Goal: Task Accomplishment & Management: Manage account settings

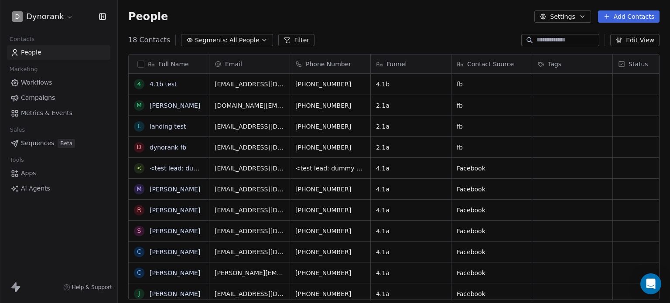
scroll to position [260, 545]
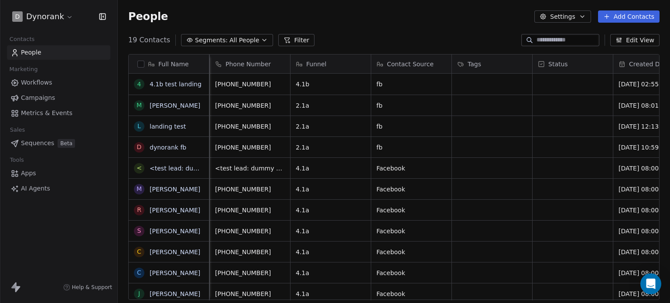
scroll to position [0, 143]
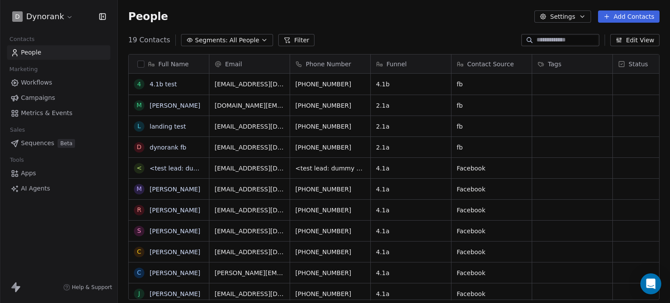
click at [358, 30] on div "People Settings Add Contacts" at bounding box center [394, 16] width 552 height 33
click at [629, 15] on button "Add Contacts" at bounding box center [629, 16] width 62 height 12
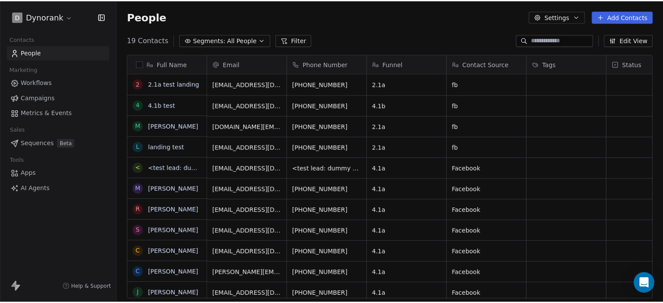
scroll to position [7, 7]
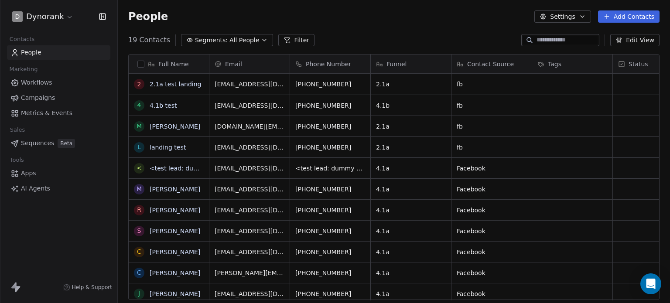
click at [632, 18] on button "Add Contacts" at bounding box center [629, 16] width 62 height 12
click at [639, 44] on div "Import from CSV" at bounding box center [628, 49] width 81 height 14
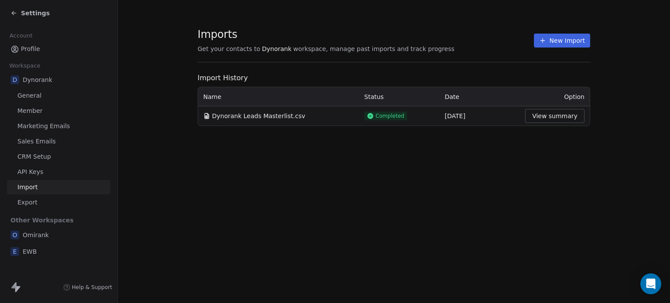
click at [546, 42] on icon at bounding box center [542, 40] width 7 height 7
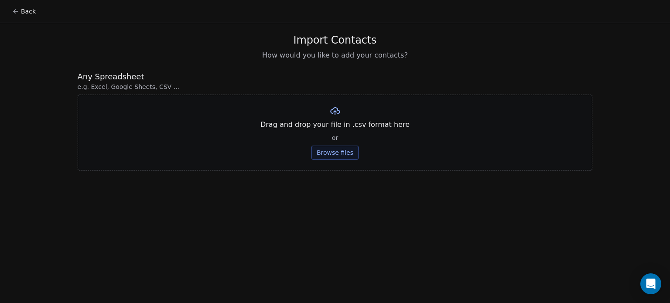
click at [328, 154] on button "Browse files" at bounding box center [334, 153] width 47 height 14
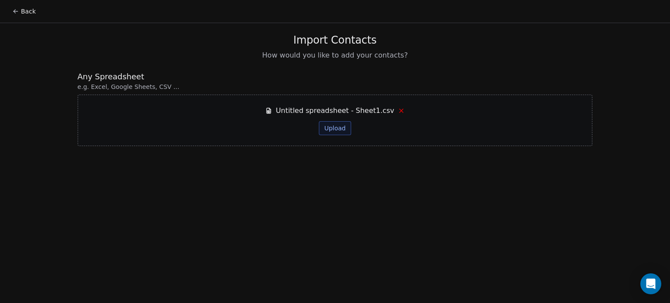
click at [338, 126] on button "Upload" at bounding box center [335, 128] width 32 height 14
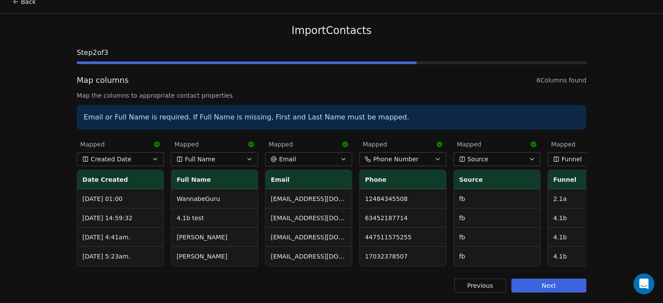
click at [551, 284] on button "Next" at bounding box center [549, 286] width 75 height 14
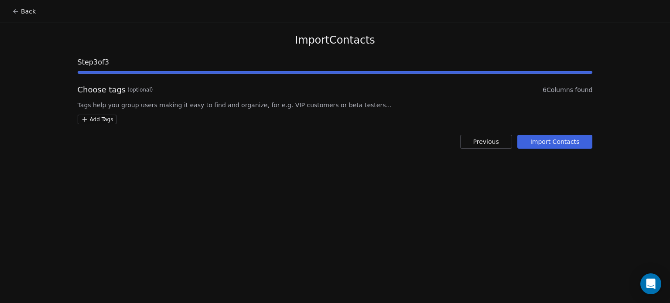
click at [551, 144] on button "Import Contacts" at bounding box center [554, 142] width 75 height 14
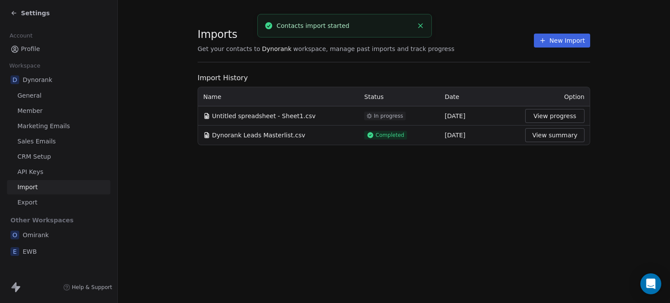
click at [38, 48] on span "Profile" at bounding box center [30, 48] width 19 height 9
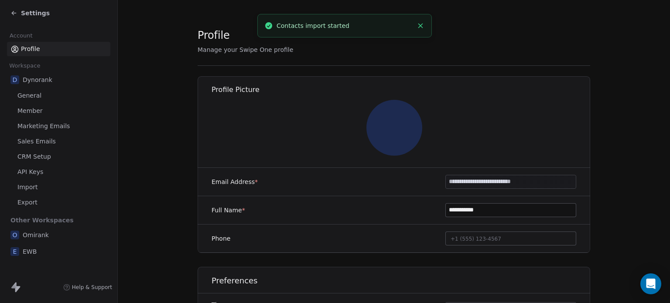
click at [51, 78] on div "D Dynorank" at bounding box center [58, 80] width 103 height 16
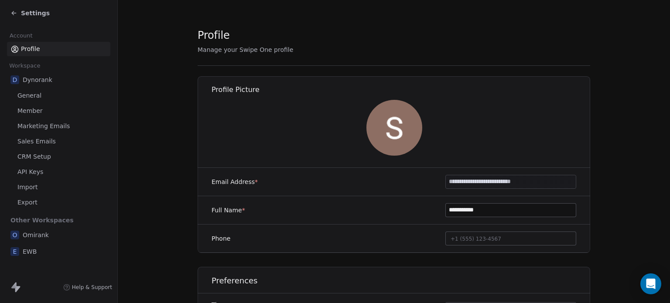
click at [38, 109] on span "Member" at bounding box center [29, 110] width 25 height 9
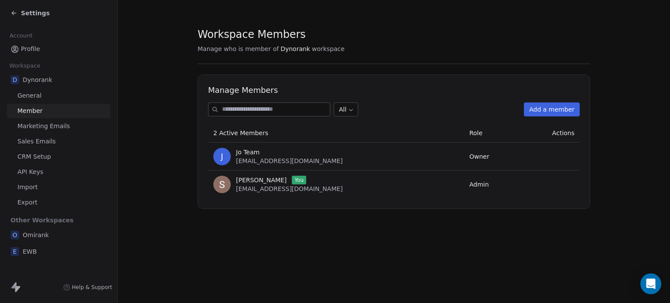
click at [23, 51] on span "Profile" at bounding box center [30, 48] width 19 height 9
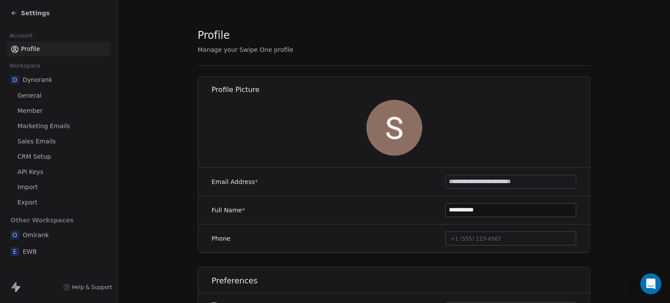
click at [17, 12] on icon at bounding box center [13, 13] width 7 height 7
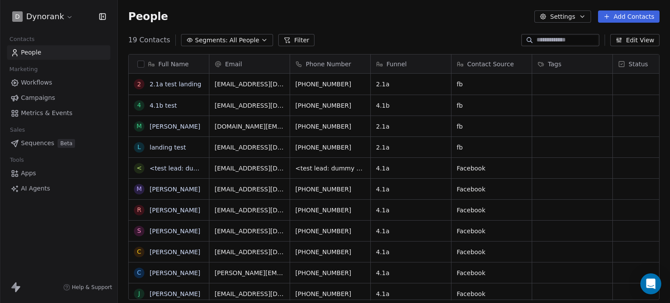
scroll to position [260, 545]
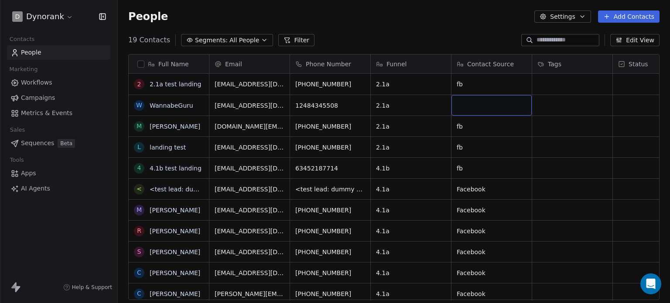
click at [473, 106] on div "grid" at bounding box center [491, 105] width 80 height 21
type textarea "**"
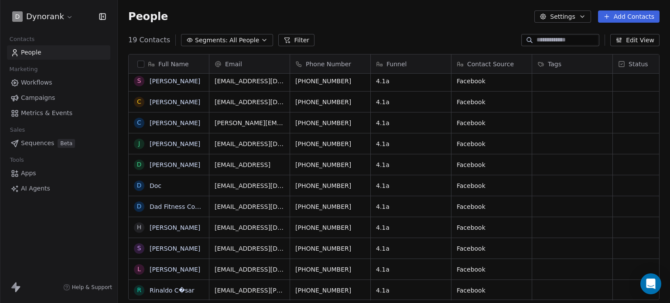
scroll to position [0, 0]
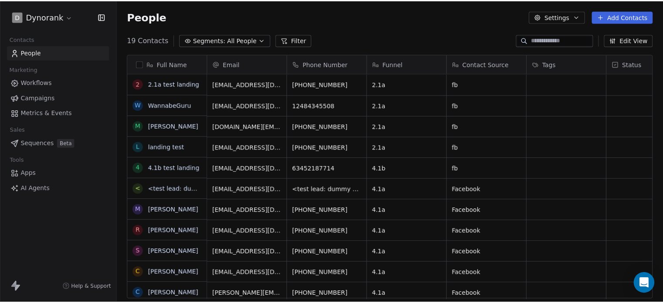
scroll to position [260, 545]
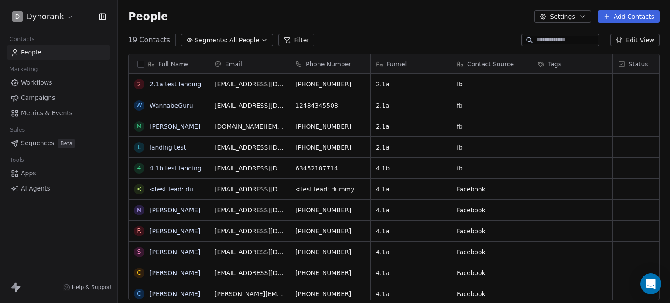
click at [642, 18] on button "Add Contacts" at bounding box center [629, 16] width 62 height 12
click at [618, 43] on div "Import from CSV" at bounding box center [628, 49] width 81 height 14
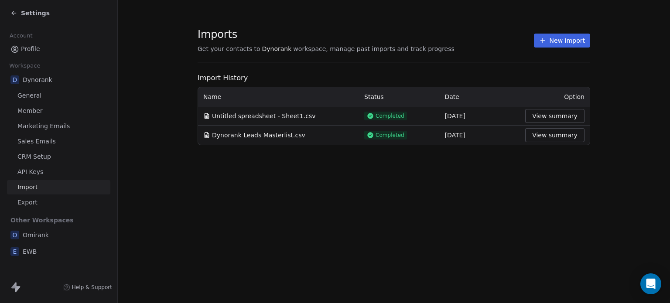
click at [256, 116] on span "Untitled spreadsheet - Sheet1.csv" at bounding box center [263, 116] width 103 height 9
click at [537, 119] on button "View summary" at bounding box center [554, 116] width 59 height 14
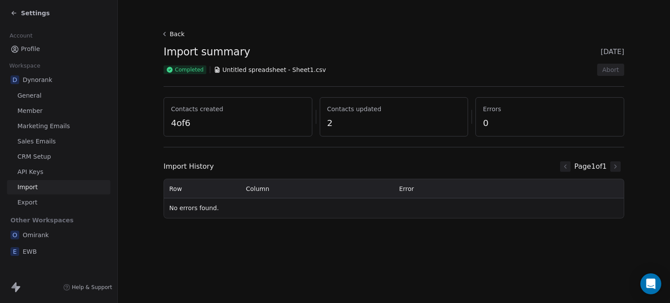
click at [426, 118] on span "2" at bounding box center [394, 123] width 134 height 12
click at [228, 123] on span "4 of 6" at bounding box center [238, 123] width 134 height 12
click at [171, 32] on button "Back" at bounding box center [174, 34] width 28 height 16
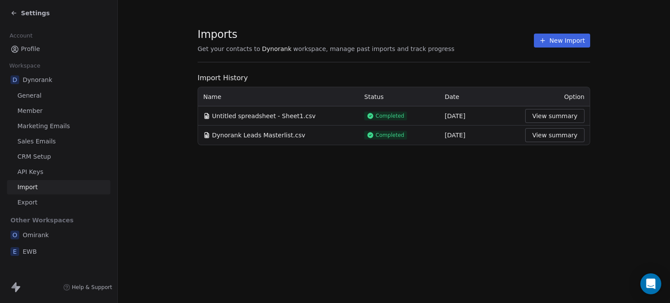
click at [548, 39] on button "New Import" at bounding box center [562, 41] width 56 height 14
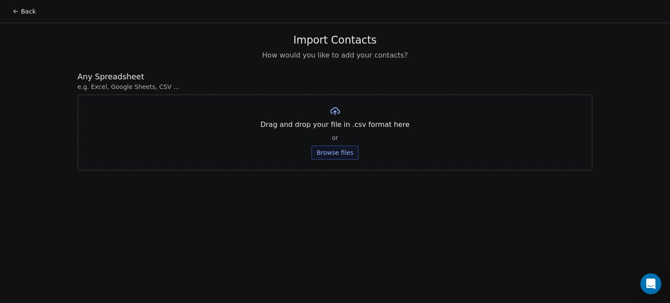
click at [335, 148] on button "Browse files" at bounding box center [334, 153] width 47 height 14
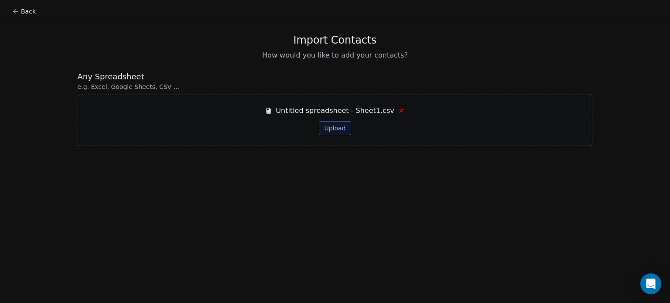
click at [345, 127] on button "Upload" at bounding box center [335, 128] width 32 height 14
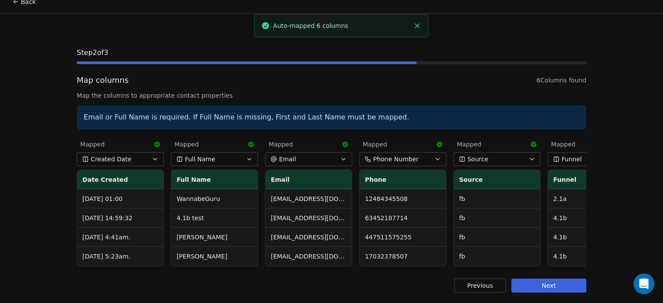
scroll to position [16, 0]
click at [208, 235] on td "[PERSON_NAME]" at bounding box center [214, 237] width 86 height 19
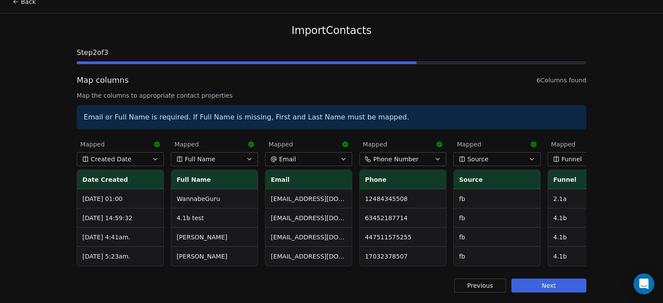
click at [208, 235] on td "[PERSON_NAME]" at bounding box center [214, 237] width 86 height 19
click at [404, 249] on td "17032378507" at bounding box center [403, 256] width 86 height 19
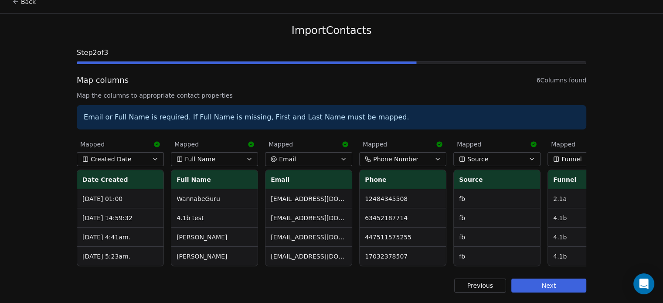
click at [401, 212] on td "63452187714" at bounding box center [403, 217] width 86 height 19
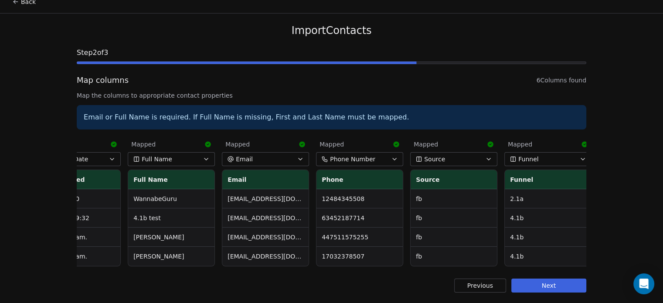
scroll to position [0, 0]
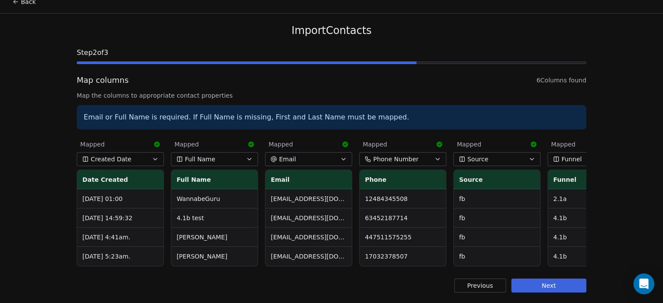
click at [137, 229] on td "Oct 6, 2025 4:41am." at bounding box center [120, 237] width 86 height 19
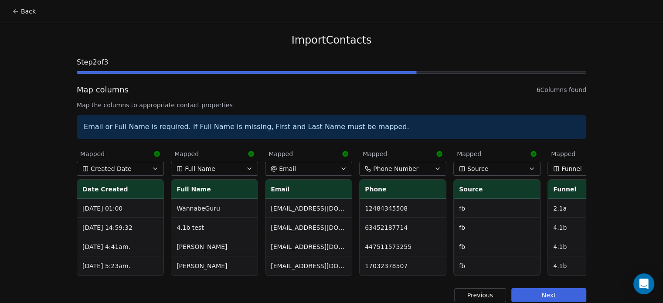
drag, startPoint x: 245, startPoint y: 38, endPoint x: 12, endPoint y: 7, distance: 235.1
click at [12, 7] on button "Back" at bounding box center [24, 11] width 34 height 16
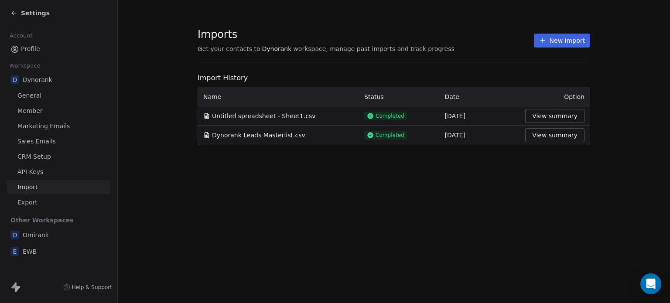
click at [558, 38] on button "New Import" at bounding box center [562, 41] width 56 height 14
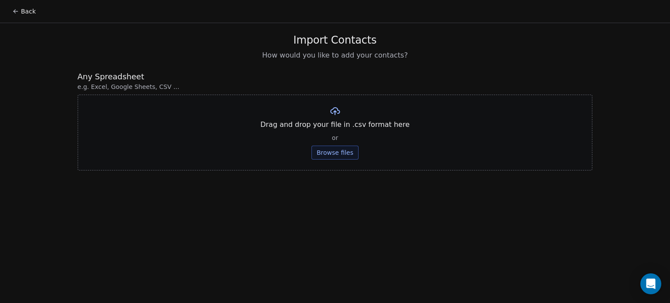
click at [334, 151] on button "Browse files" at bounding box center [334, 153] width 47 height 14
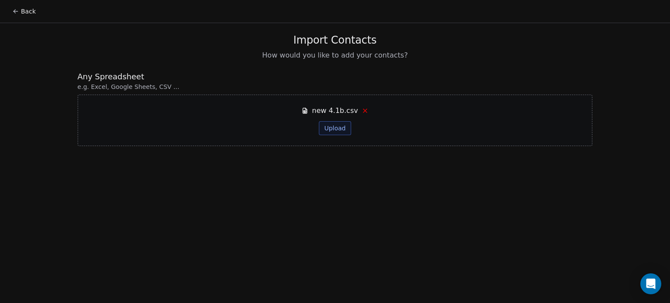
click at [327, 125] on button "Upload" at bounding box center [335, 128] width 32 height 14
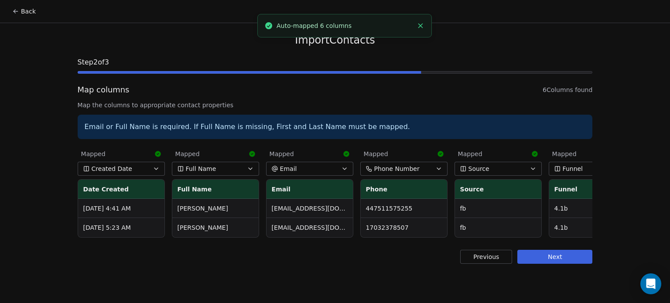
click at [560, 264] on button "Next" at bounding box center [554, 257] width 75 height 14
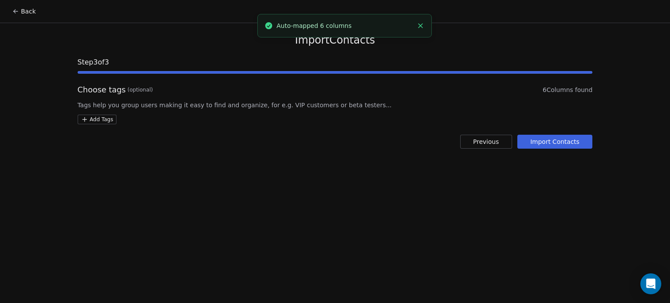
click at [555, 148] on button "Import Contacts" at bounding box center [554, 142] width 75 height 14
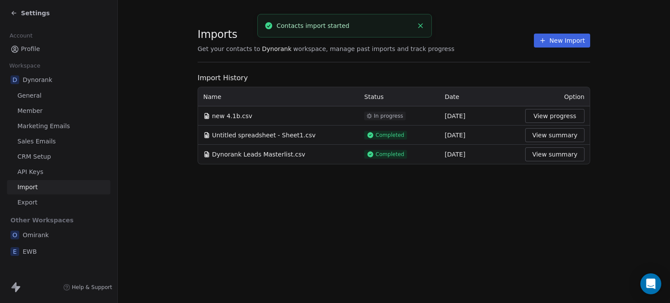
click at [48, 48] on link "Profile" at bounding box center [58, 49] width 103 height 14
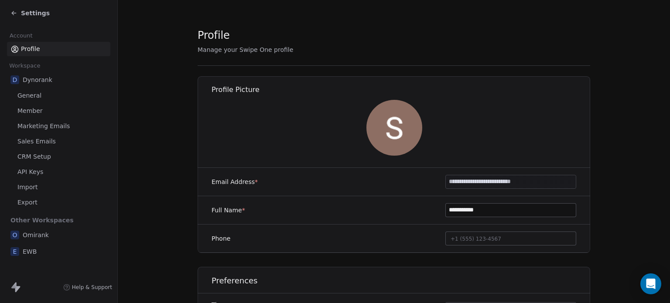
click at [16, 14] on icon at bounding box center [13, 13] width 7 height 7
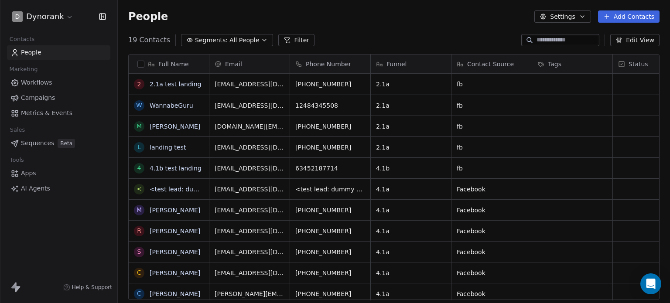
scroll to position [260, 545]
click at [629, 21] on button "Add Contacts" at bounding box center [629, 16] width 62 height 12
click at [625, 52] on span "Import from CSV" at bounding box center [628, 49] width 51 height 9
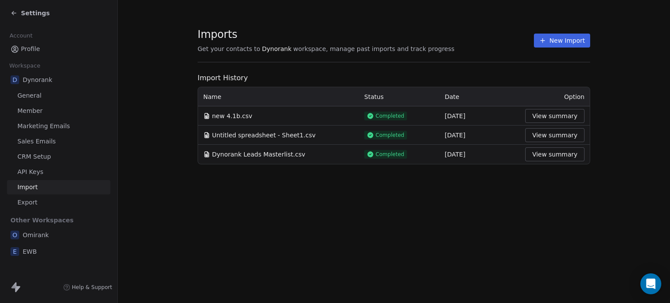
click at [546, 118] on button "View summary" at bounding box center [554, 116] width 59 height 14
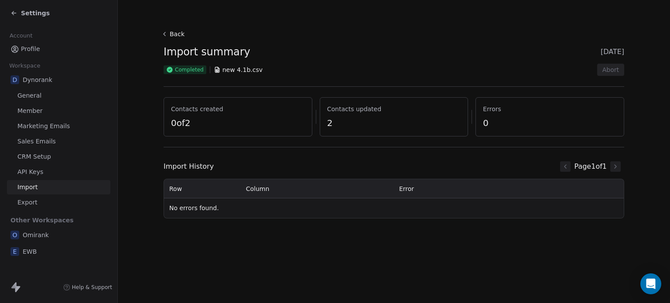
click at [274, 203] on td "No errors found." at bounding box center [394, 208] width 460 height 20
click at [237, 128] on span "0 of 2" at bounding box center [238, 123] width 134 height 12
click at [176, 125] on span "0 of 2" at bounding box center [238, 123] width 134 height 12
click at [208, 122] on span "0 of 2" at bounding box center [238, 123] width 134 height 12
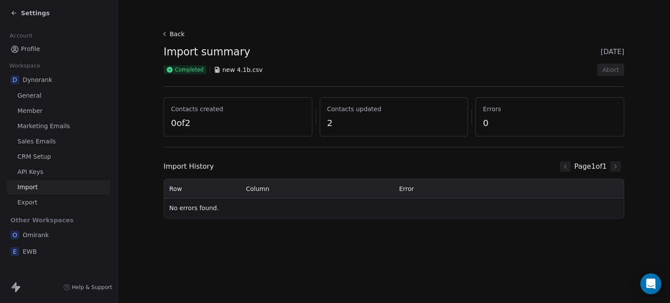
click at [208, 122] on span "0 of 2" at bounding box center [238, 123] width 134 height 12
click at [161, 37] on icon at bounding box center [164, 34] width 7 height 7
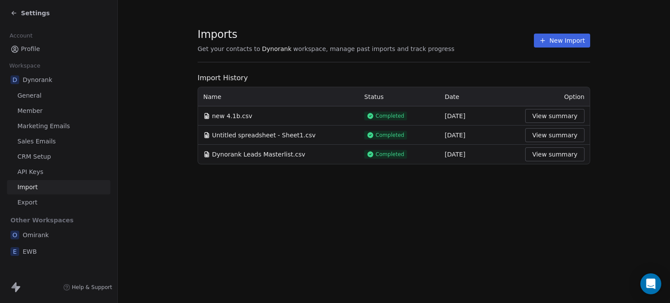
click at [48, 52] on link "Profile" at bounding box center [58, 49] width 103 height 14
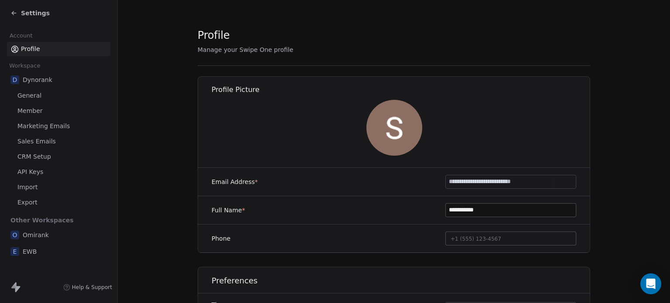
click at [15, 11] on icon at bounding box center [13, 13] width 7 height 7
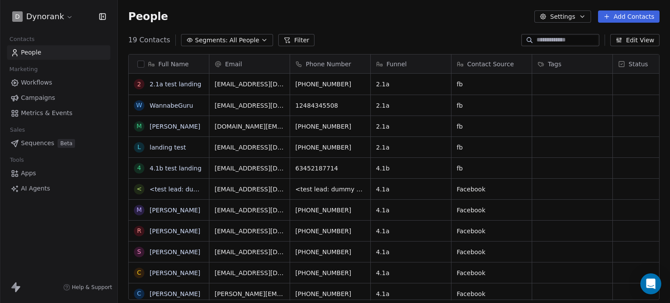
scroll to position [260, 545]
click at [628, 12] on button "Add Contacts" at bounding box center [629, 16] width 62 height 12
click at [635, 31] on span "Create new contact" at bounding box center [633, 35] width 60 height 9
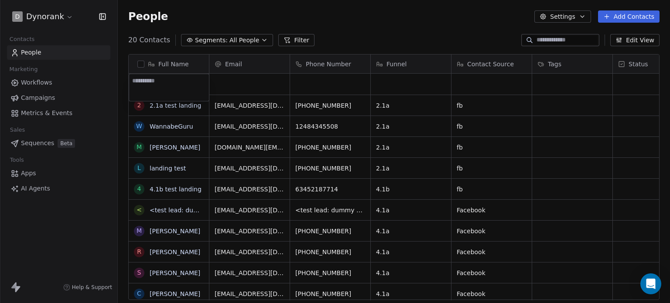
paste textarea "********"
type textarea "********"
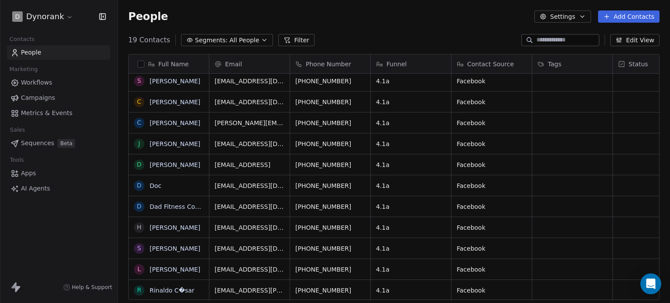
scroll to position [0, 0]
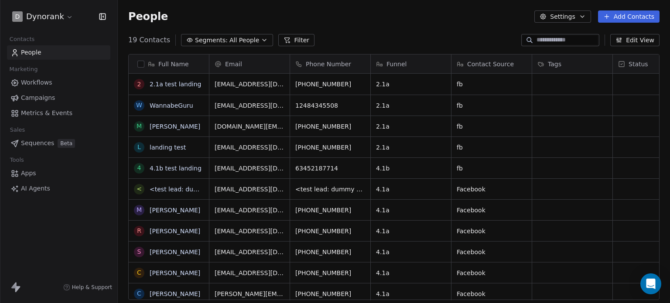
click at [610, 15] on icon at bounding box center [606, 16] width 7 height 7
click at [624, 31] on span "Create new contact" at bounding box center [633, 35] width 60 height 9
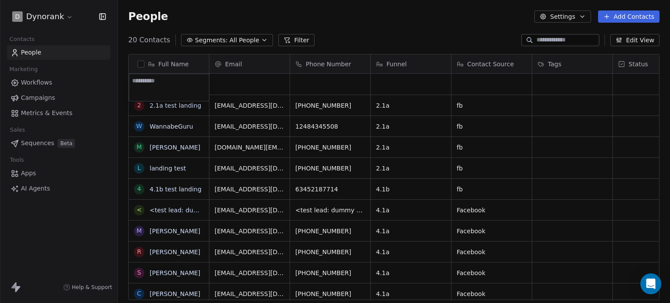
type textarea "********"
click at [253, 83] on div "grid" at bounding box center [249, 84] width 80 height 21
type input "**********"
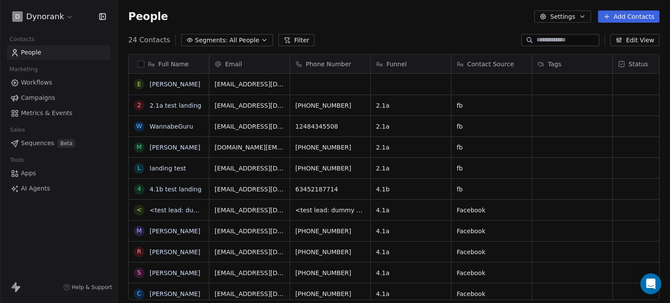
click at [338, 73] on div "Phone Number" at bounding box center [330, 64] width 80 height 19
click at [417, 91] on html "D Dynorank Contacts People Marketing Workflows Campaigns Metrics & Events Sales…" at bounding box center [335, 151] width 670 height 303
click at [341, 90] on div "grid" at bounding box center [330, 84] width 80 height 21
type input "**********"
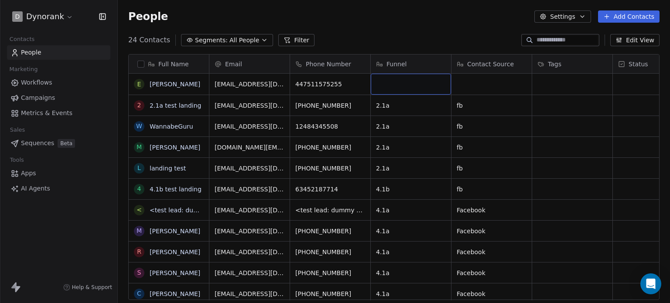
click at [400, 85] on div "grid" at bounding box center [411, 84] width 80 height 21
type textarea "****"
click at [481, 79] on div "grid" at bounding box center [491, 84] width 80 height 21
type textarea "**"
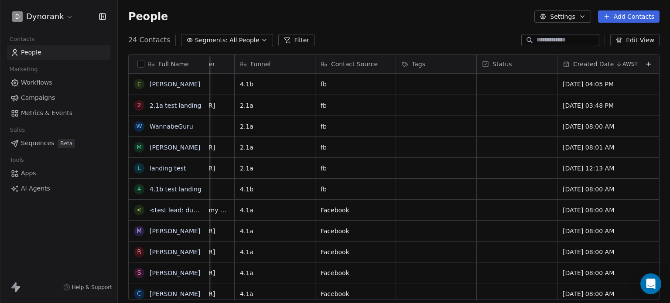
scroll to position [0, 0]
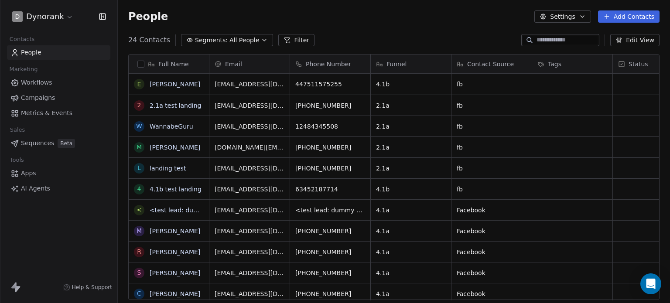
click at [613, 19] on button "Add Contacts" at bounding box center [629, 16] width 62 height 12
click at [621, 31] on span "Create new contact" at bounding box center [633, 35] width 60 height 9
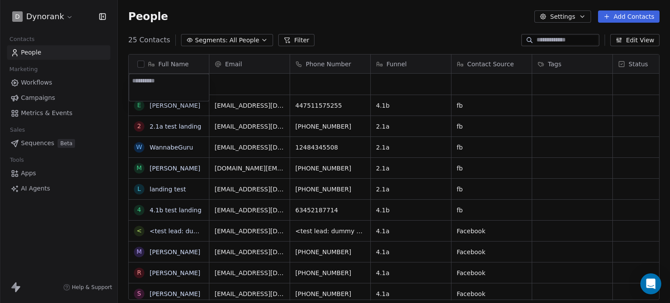
type textarea "**********"
click at [248, 82] on div "grid" at bounding box center [249, 84] width 80 height 21
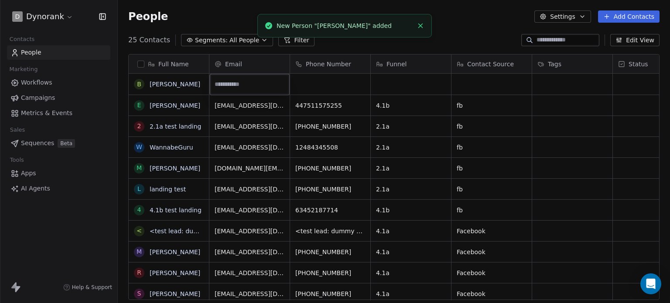
paste input "**********"
type input "**********"
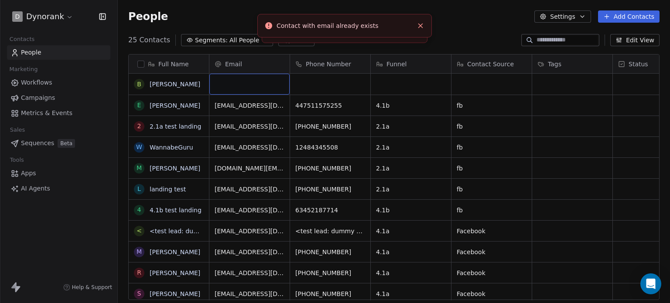
click at [258, 80] on div "grid" at bounding box center [249, 84] width 80 height 21
type input "**********"
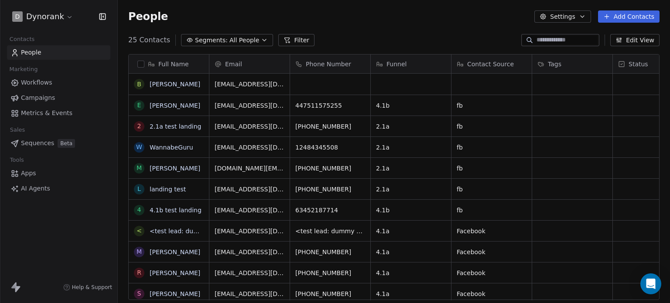
scroll to position [0, 0]
drag, startPoint x: 658, startPoint y: 124, endPoint x: 670, endPoint y: 95, distance: 31.5
click at [670, 95] on html "D Dynorank Contacts People Marketing Workflows Campaigns Metrics & Events Sales…" at bounding box center [335, 151] width 670 height 303
click at [166, 84] on link "Bobby Carrillo-Thompson" at bounding box center [175, 84] width 51 height 7
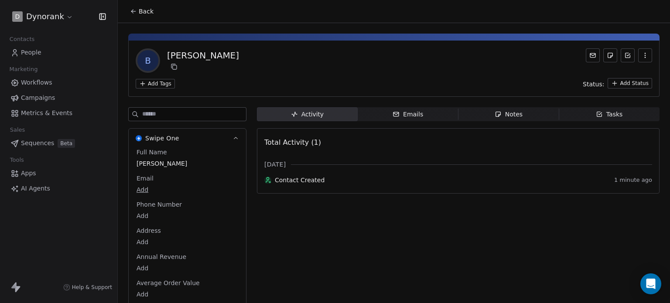
scroll to position [23, 0]
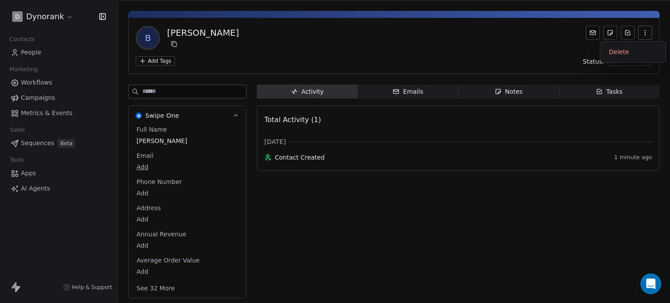
click at [643, 26] on button "button" at bounding box center [645, 33] width 14 height 14
click at [636, 48] on div "Delete" at bounding box center [633, 52] width 58 height 14
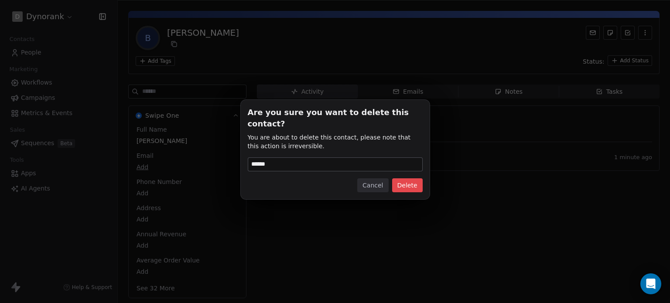
type input "******"
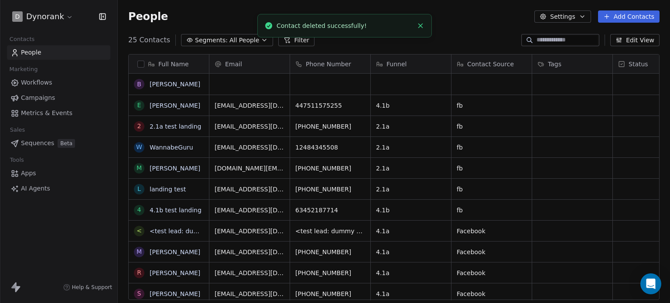
scroll to position [260, 545]
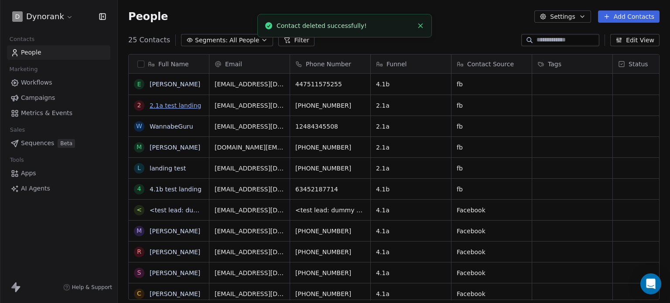
click at [180, 102] on link "2.1a test landing" at bounding box center [176, 105] width 52 height 7
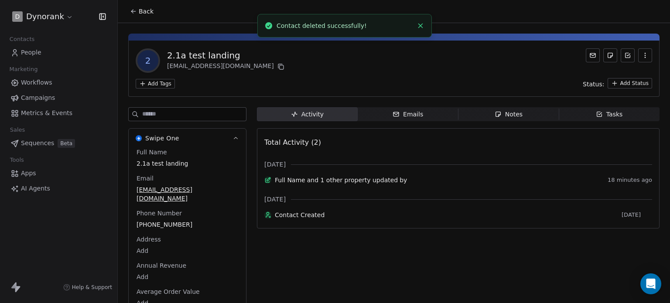
click at [133, 10] on icon at bounding box center [132, 11] width 2 height 2
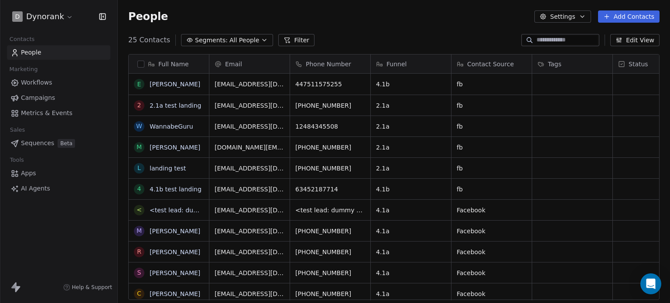
scroll to position [260, 545]
click at [174, 85] on link "Emmanuel" at bounding box center [175, 84] width 51 height 7
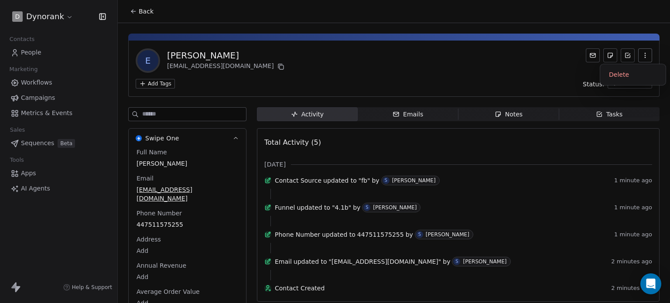
click at [642, 57] on icon "button" at bounding box center [645, 55] width 7 height 7
click at [630, 74] on div "Delete" at bounding box center [633, 75] width 58 height 14
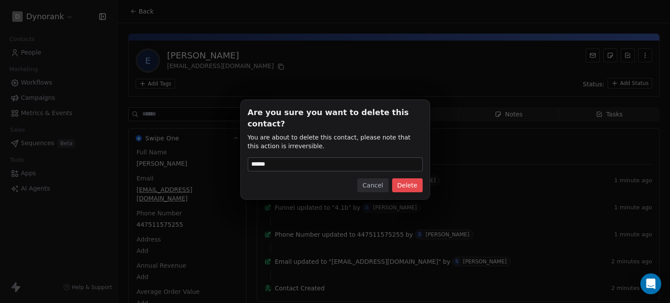
type input "******"
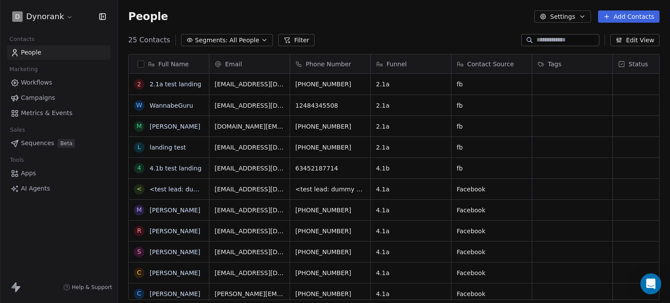
click at [435, 17] on div "People Settings Add Contacts" at bounding box center [393, 16] width 531 height 12
